Goal: Information Seeking & Learning: Learn about a topic

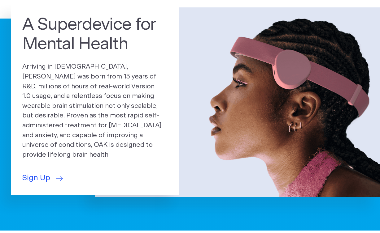
scroll to position [41, 0]
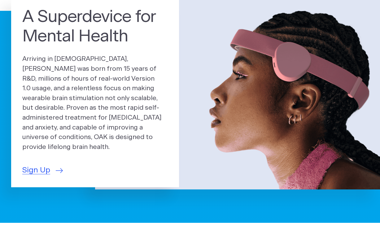
click at [53, 120] on p "Arriving in [DEMOGRAPHIC_DATA], [PERSON_NAME] was born from 15 years of R&D, mi…" at bounding box center [95, 103] width 146 height 98
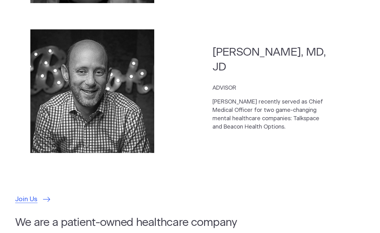
scroll to position [1643, 0]
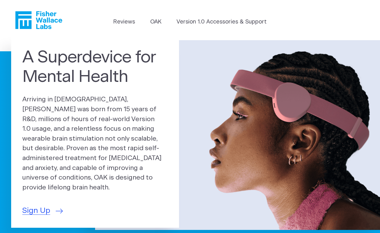
click at [124, 27] on li "Reviews" at bounding box center [124, 23] width 22 height 11
click at [126, 23] on link "Reviews" at bounding box center [124, 22] width 22 height 8
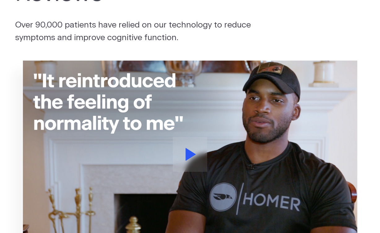
scroll to position [67, 0]
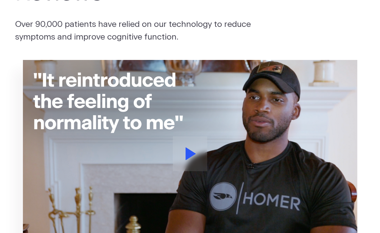
click at [186, 128] on img at bounding box center [190, 154] width 334 height 188
click at [179, 168] on button at bounding box center [190, 154] width 34 height 35
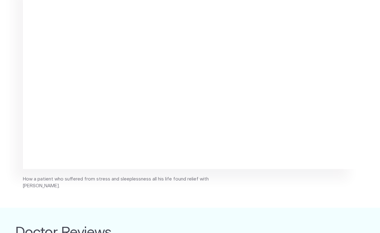
scroll to position [137, 0]
